Goal: Navigation & Orientation: Go to known website

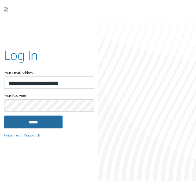
click at [20, 122] on input "******" at bounding box center [33, 122] width 58 height 13
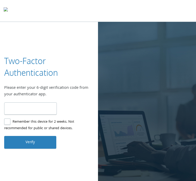
type input "******"
click at [14, 126] on label "Remember this device for 2 weeks. Not recommended for public or shared devices." at bounding box center [46, 125] width 85 height 13
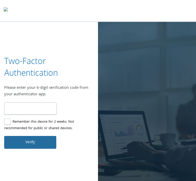
click at [15, 138] on button "Verify" at bounding box center [30, 142] width 52 height 13
